Goal: Task Accomplishment & Management: Use online tool/utility

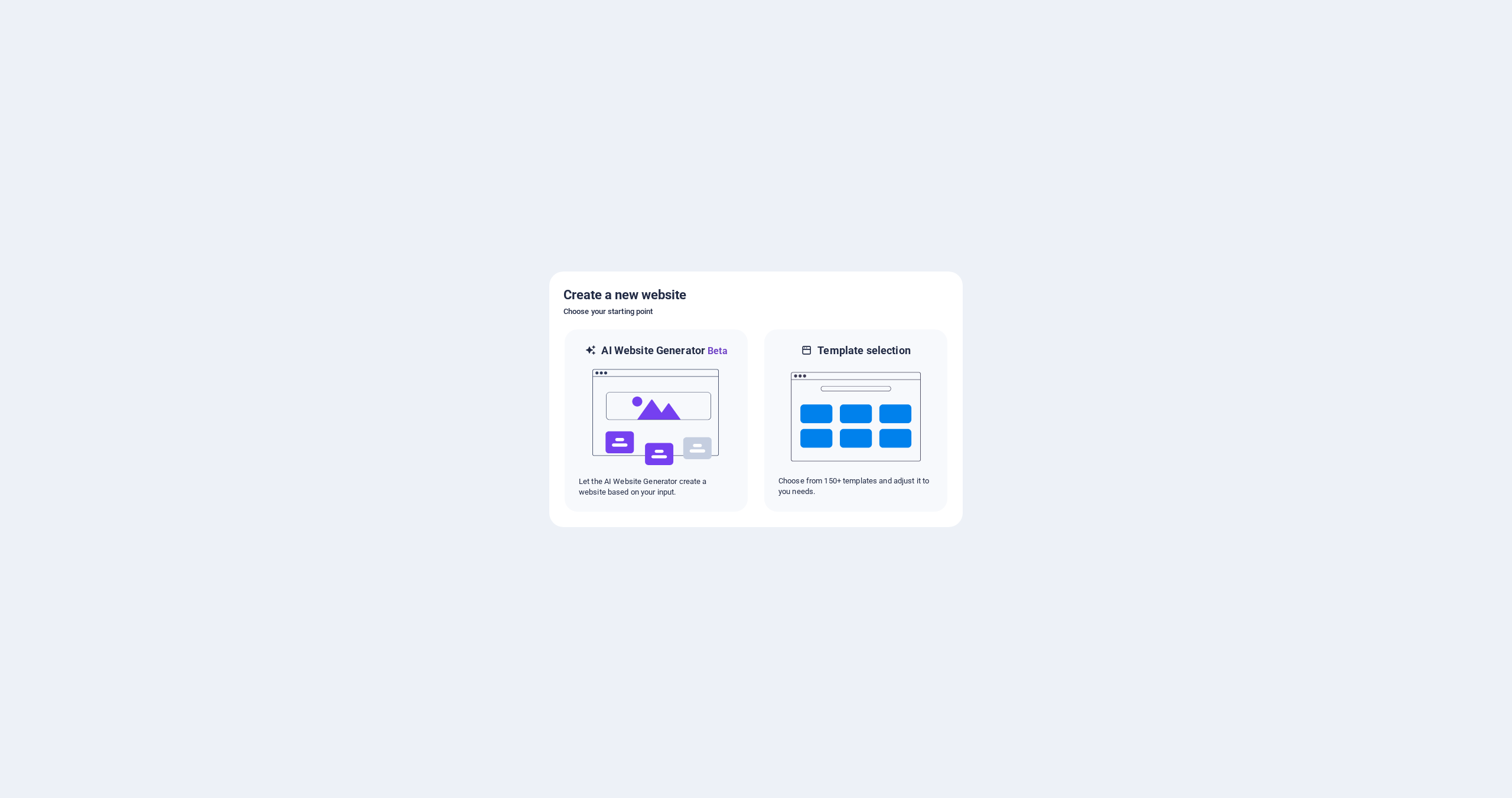
click at [817, 278] on div "Create a new website Choose your starting point AI Website Generator Beta Let t…" at bounding box center [756, 399] width 413 height 256
click at [858, 397] on img at bounding box center [856, 416] width 130 height 118
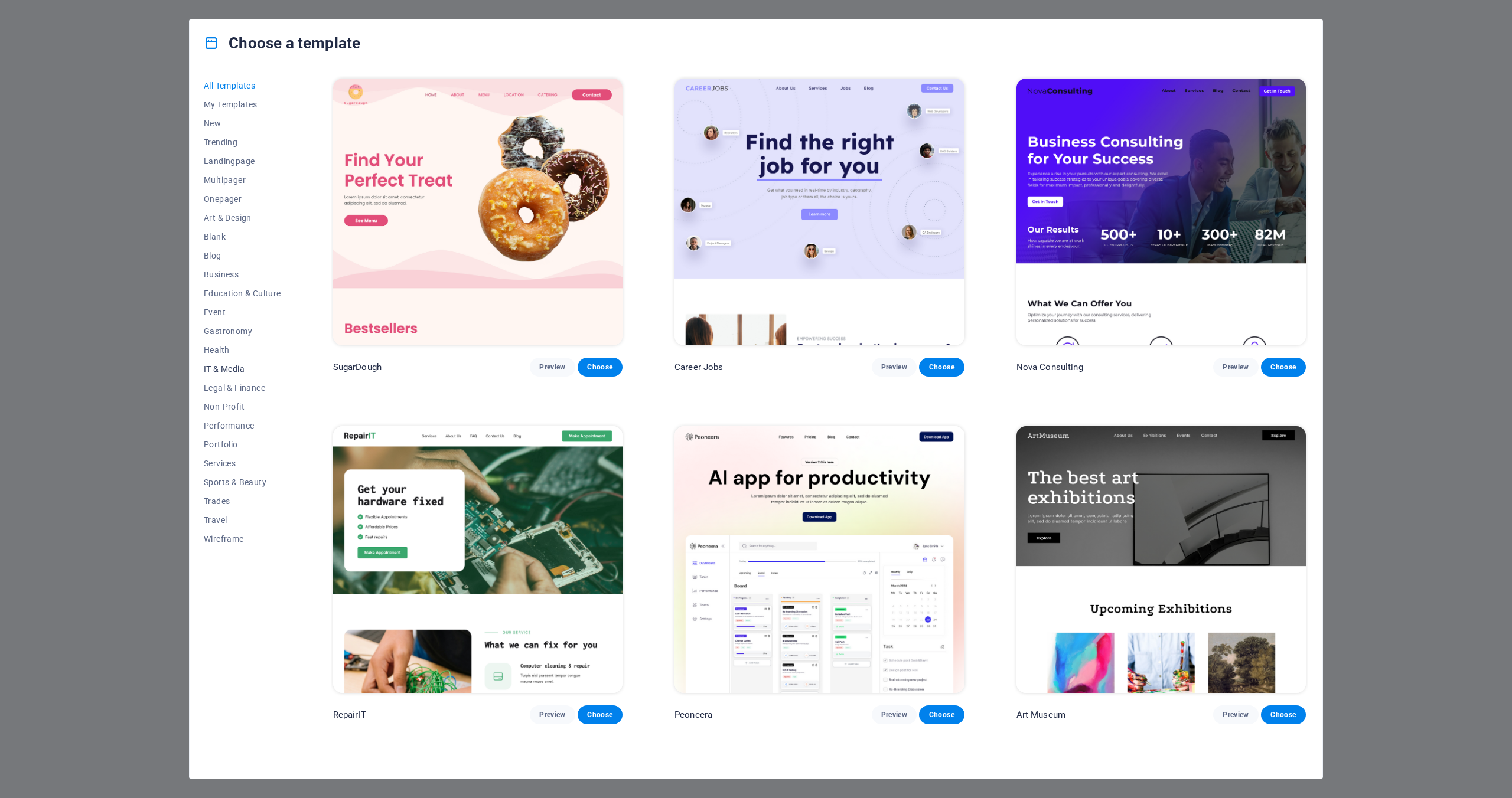
click at [249, 367] on span "IT & Media" at bounding box center [242, 369] width 77 height 10
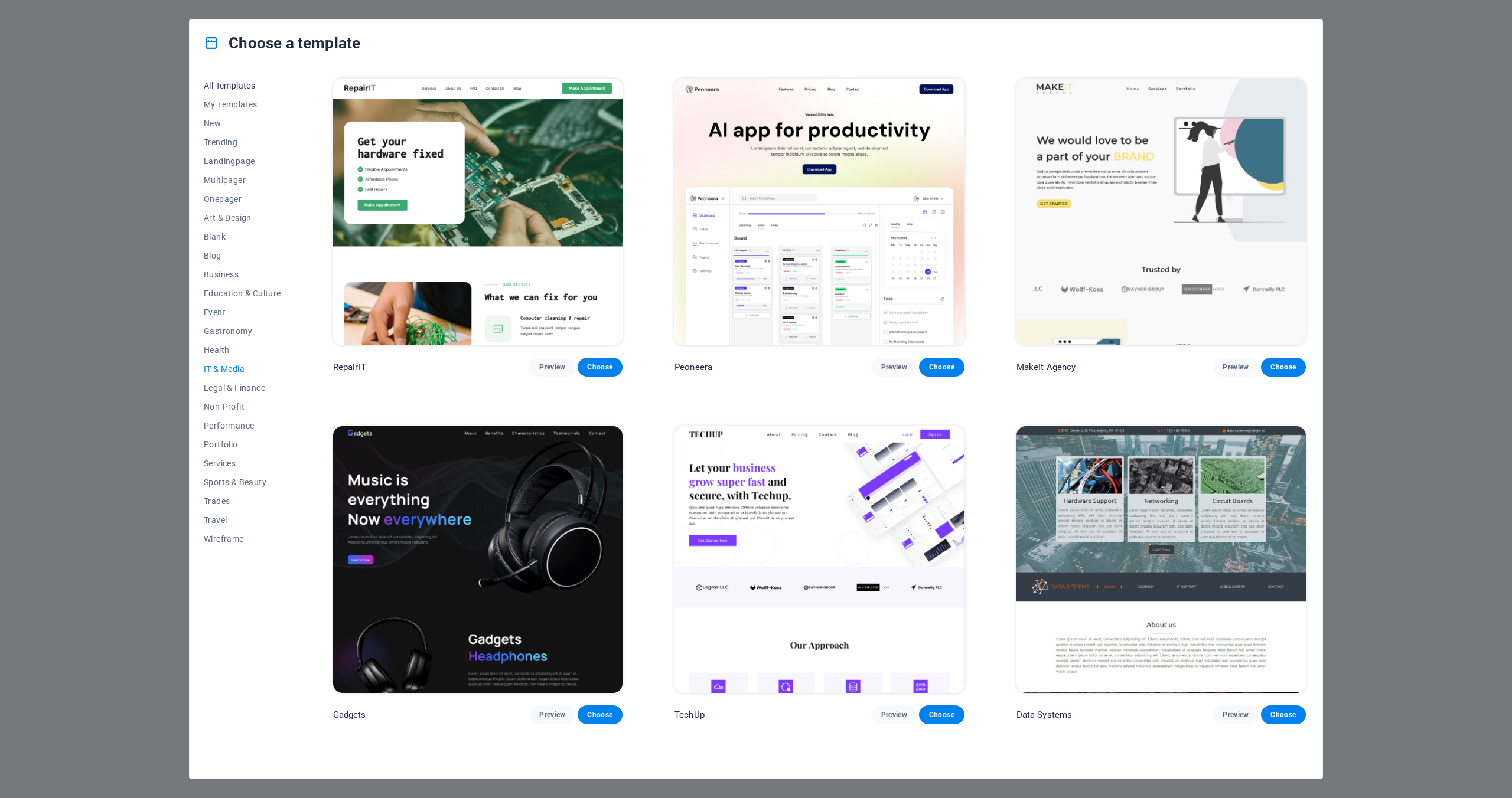
click at [253, 89] on span "All Templates" at bounding box center [242, 86] width 77 height 10
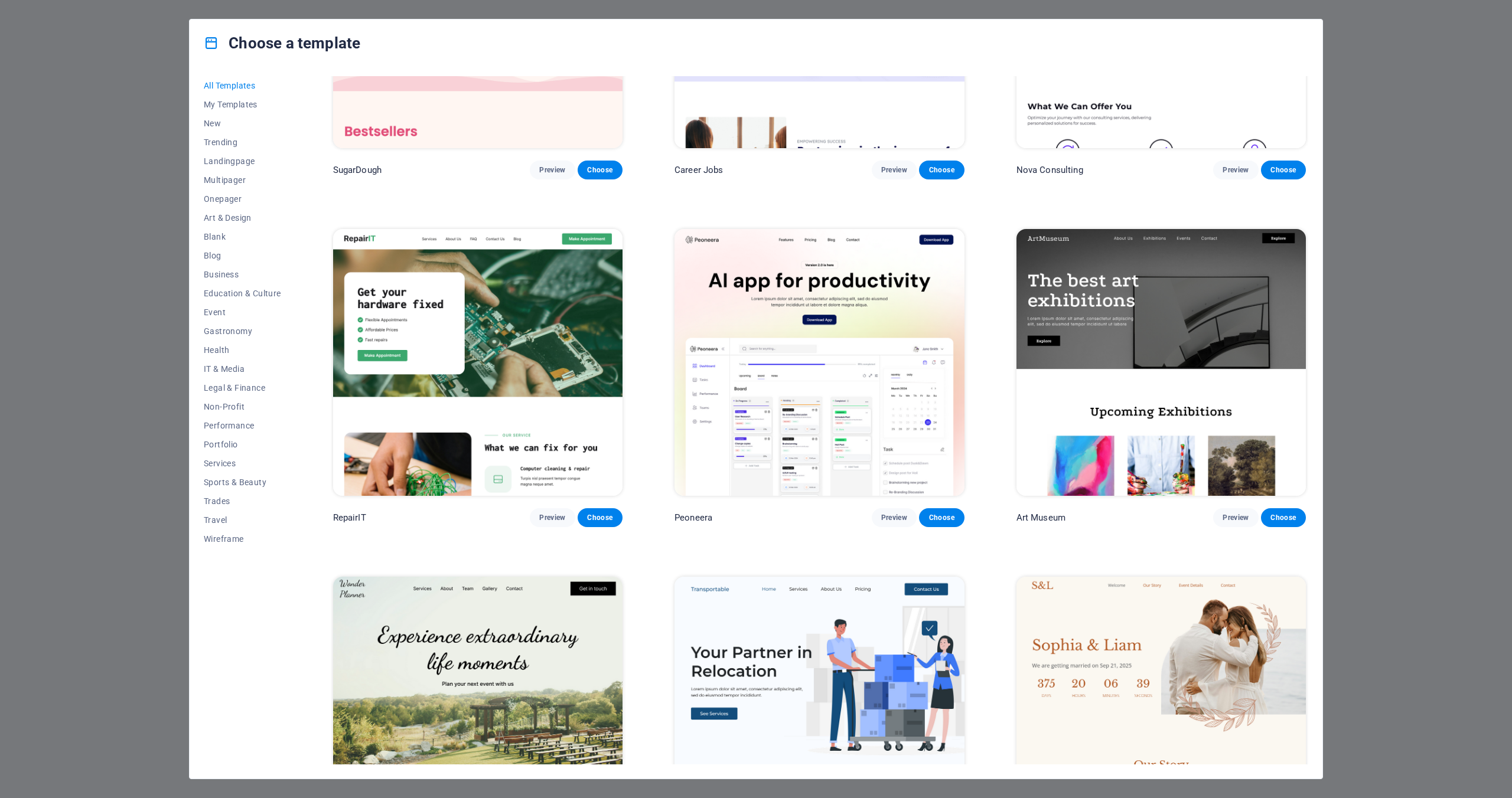
scroll to position [319, 0]
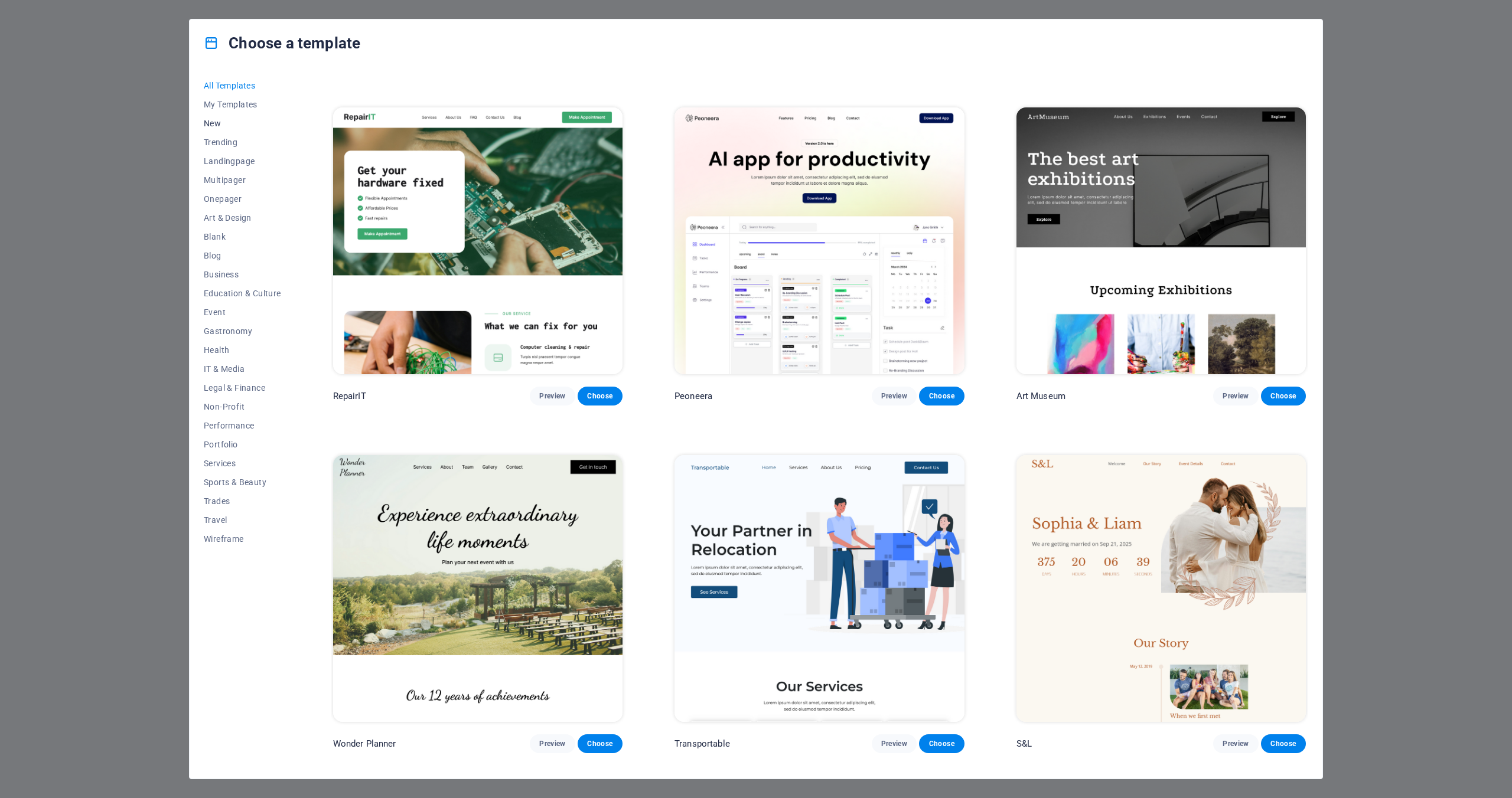
click at [226, 119] on span "New" at bounding box center [242, 123] width 77 height 10
click at [224, 240] on span "Blank" at bounding box center [242, 236] width 77 height 10
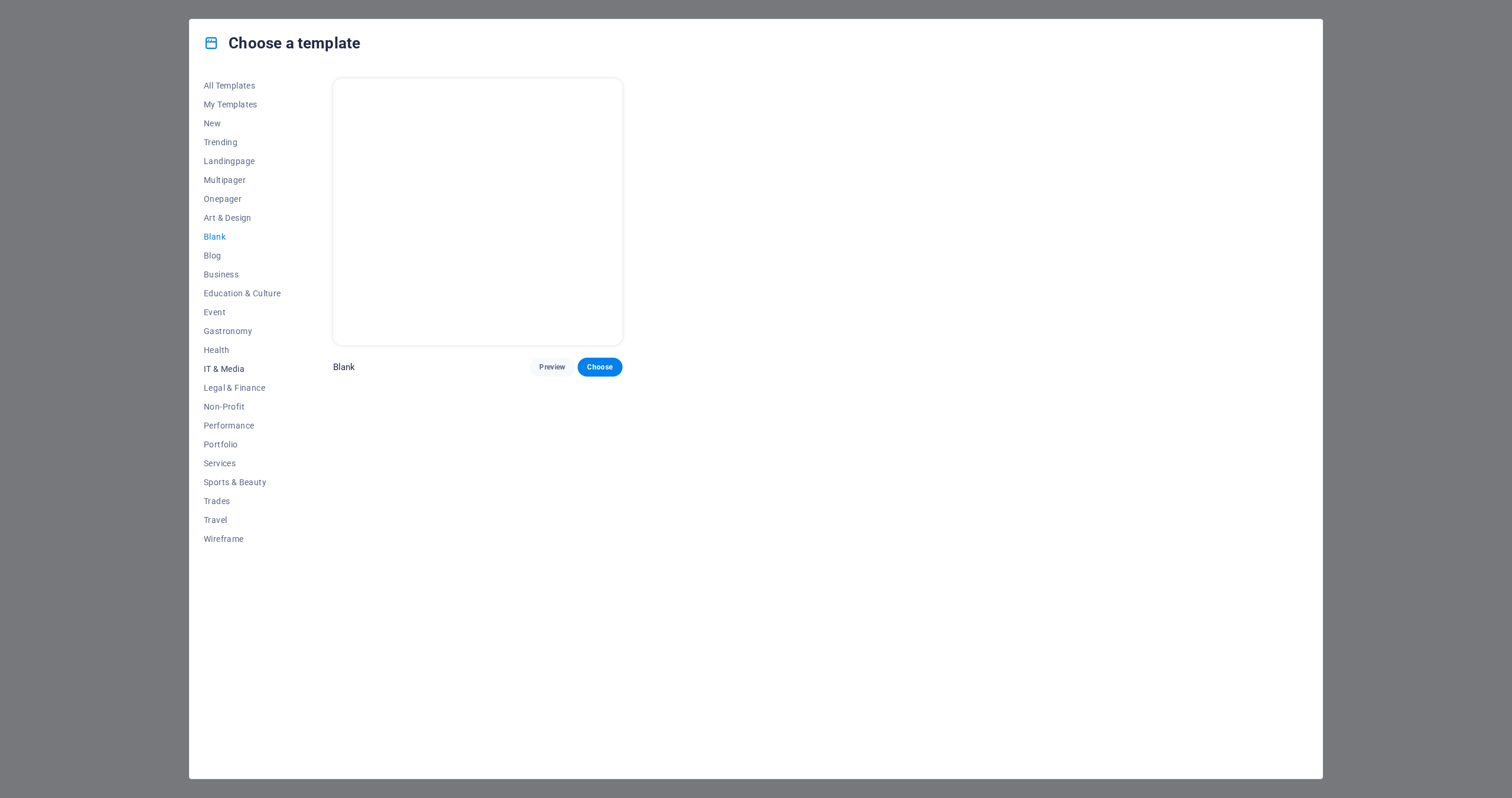
click at [235, 369] on span "IT & Media" at bounding box center [242, 369] width 77 height 10
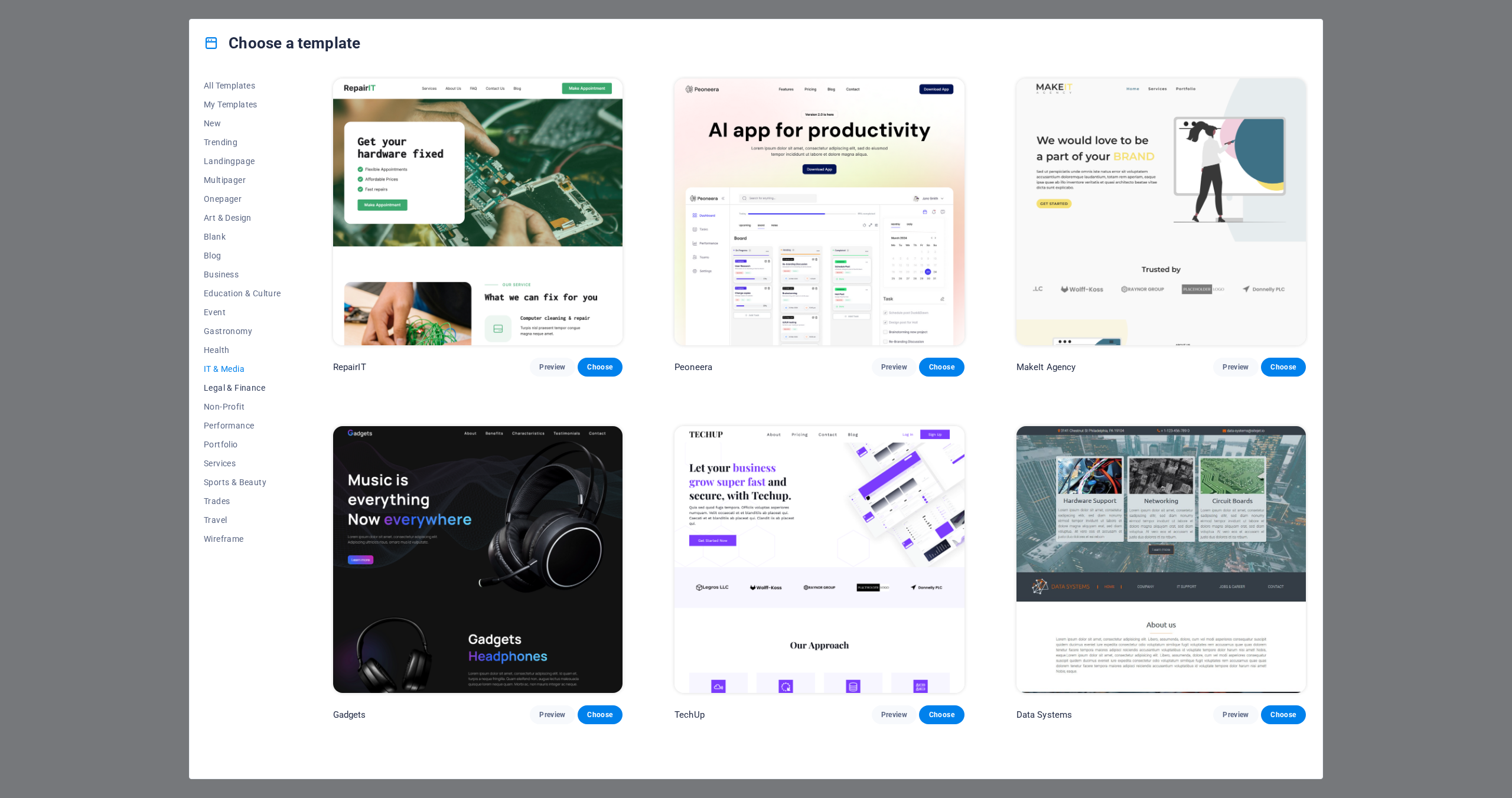
click at [240, 390] on span "Legal & Finance" at bounding box center [242, 388] width 77 height 10
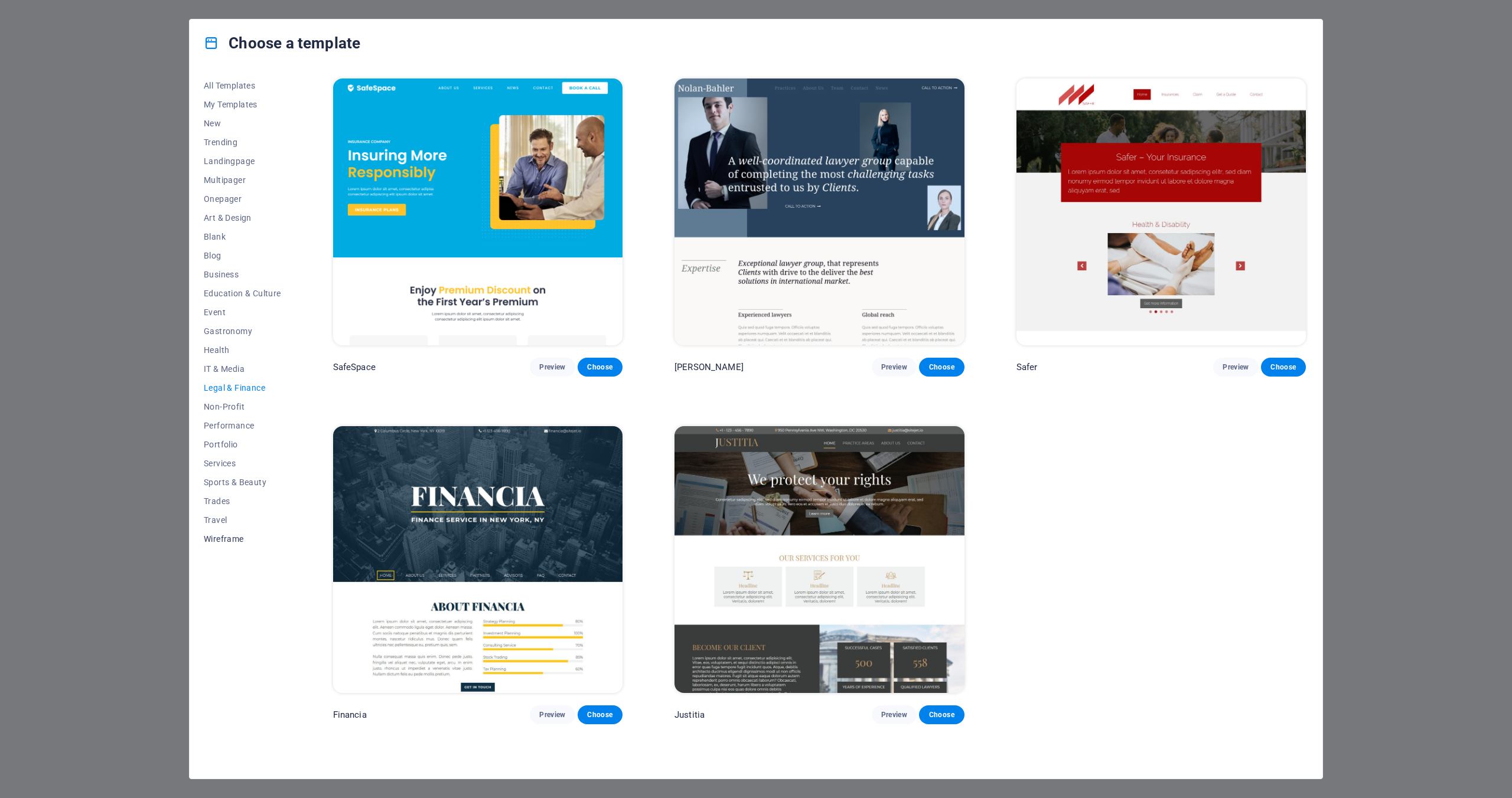
click at [215, 542] on span "Wireframe" at bounding box center [242, 539] width 77 height 10
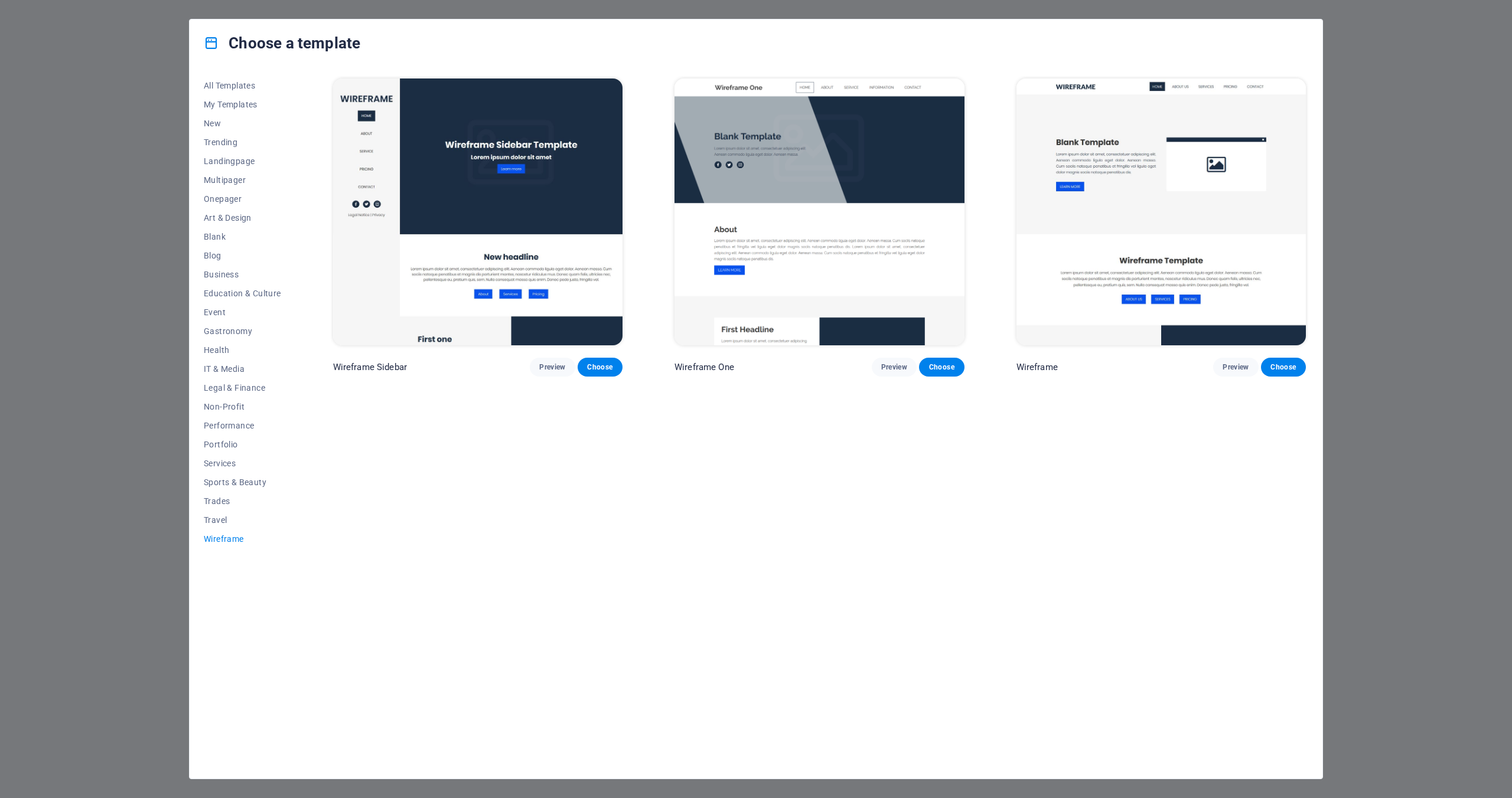
click at [1401, 302] on div "Choose a template All Templates My Templates New Trending Landingpage Multipage…" at bounding box center [756, 399] width 1512 height 798
click at [142, 5] on div "Choose a template All Templates My Templates New Trending Landingpage Multipage…" at bounding box center [756, 399] width 1512 height 798
click at [210, 39] on icon at bounding box center [211, 43] width 16 height 16
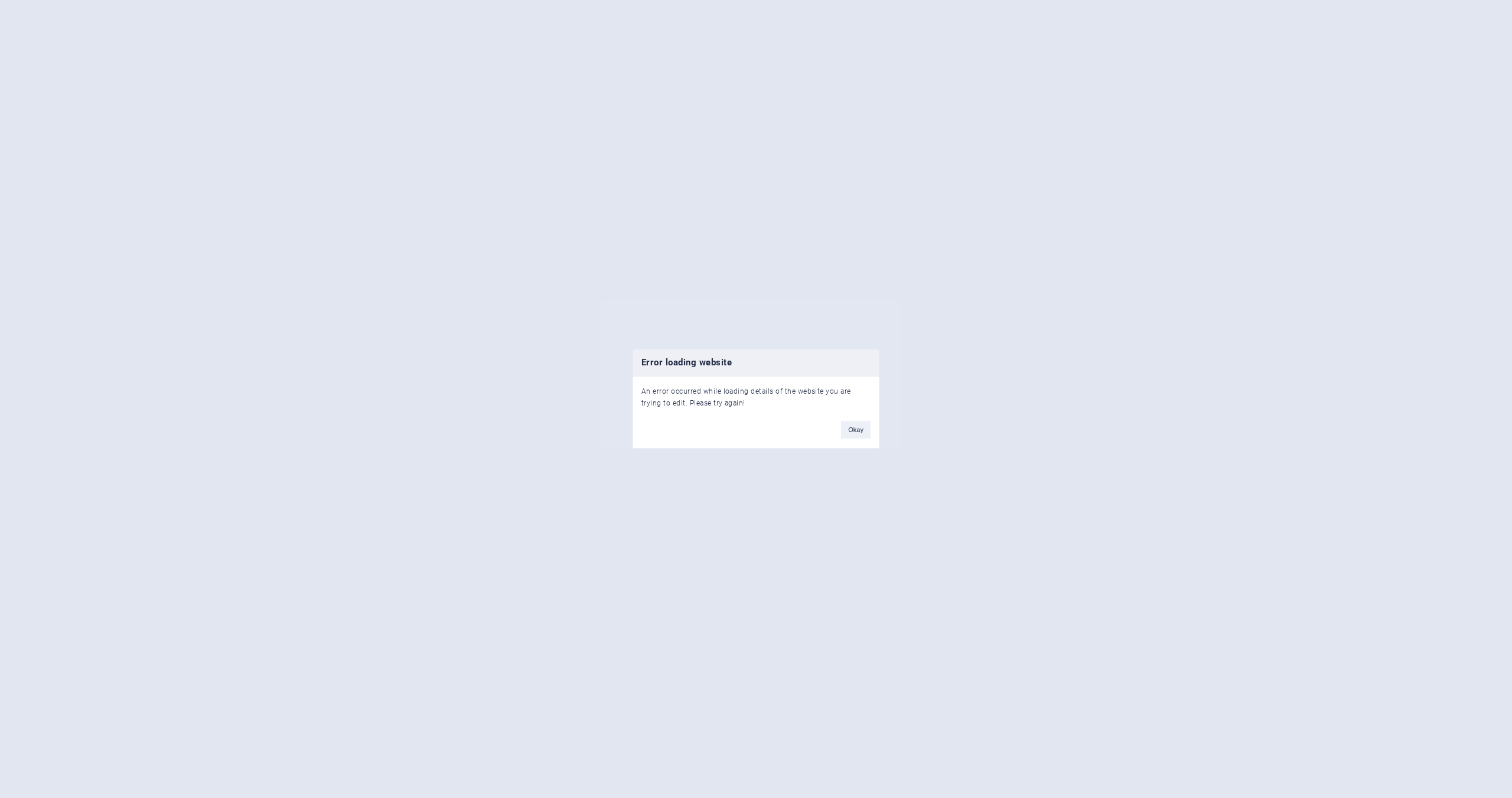
click at [867, 433] on button "Okay" at bounding box center [856, 431] width 29 height 18
